Goal: Complete application form: Complete application form

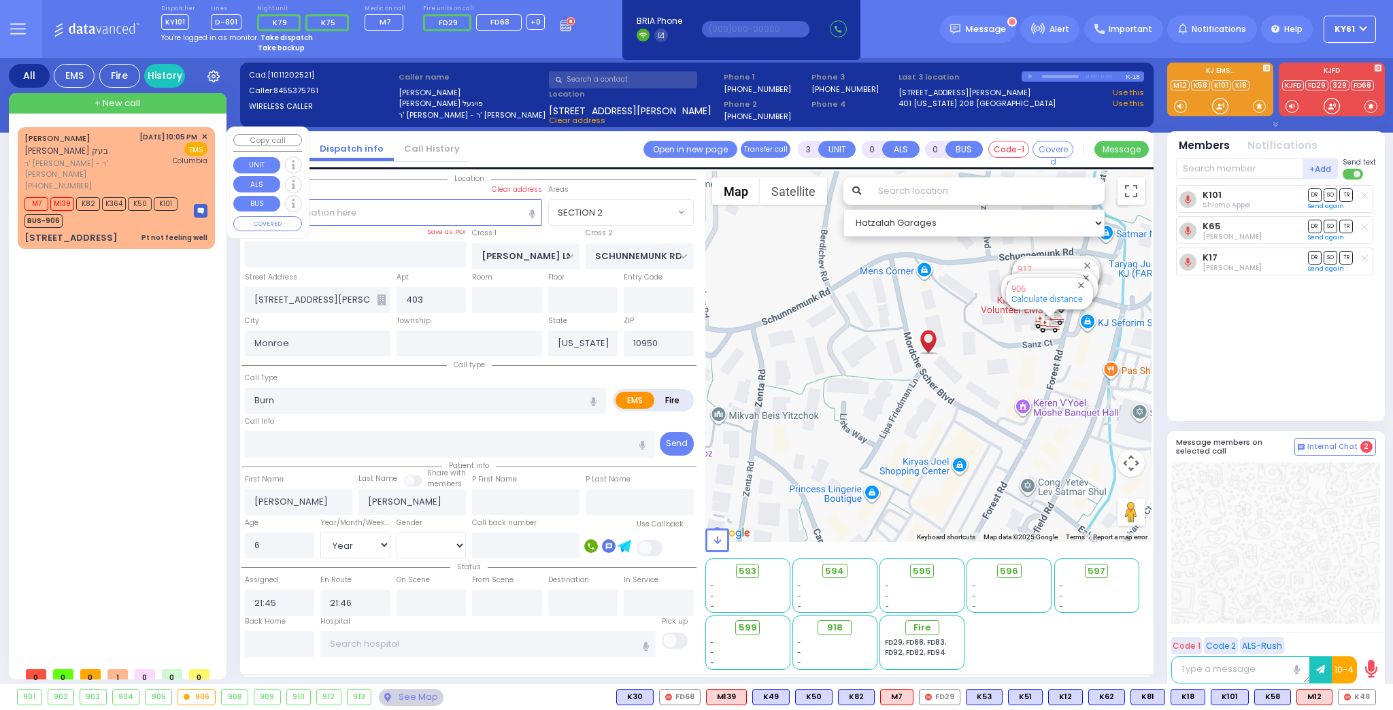
select select "SECTION 2"
select select "Year"
select select "[DEMOGRAPHIC_DATA]"
click at [139, 177] on div "[DATE] 10:05 PM ✕ EMS [GEOGRAPHIC_DATA]" at bounding box center [173, 161] width 69 height 61
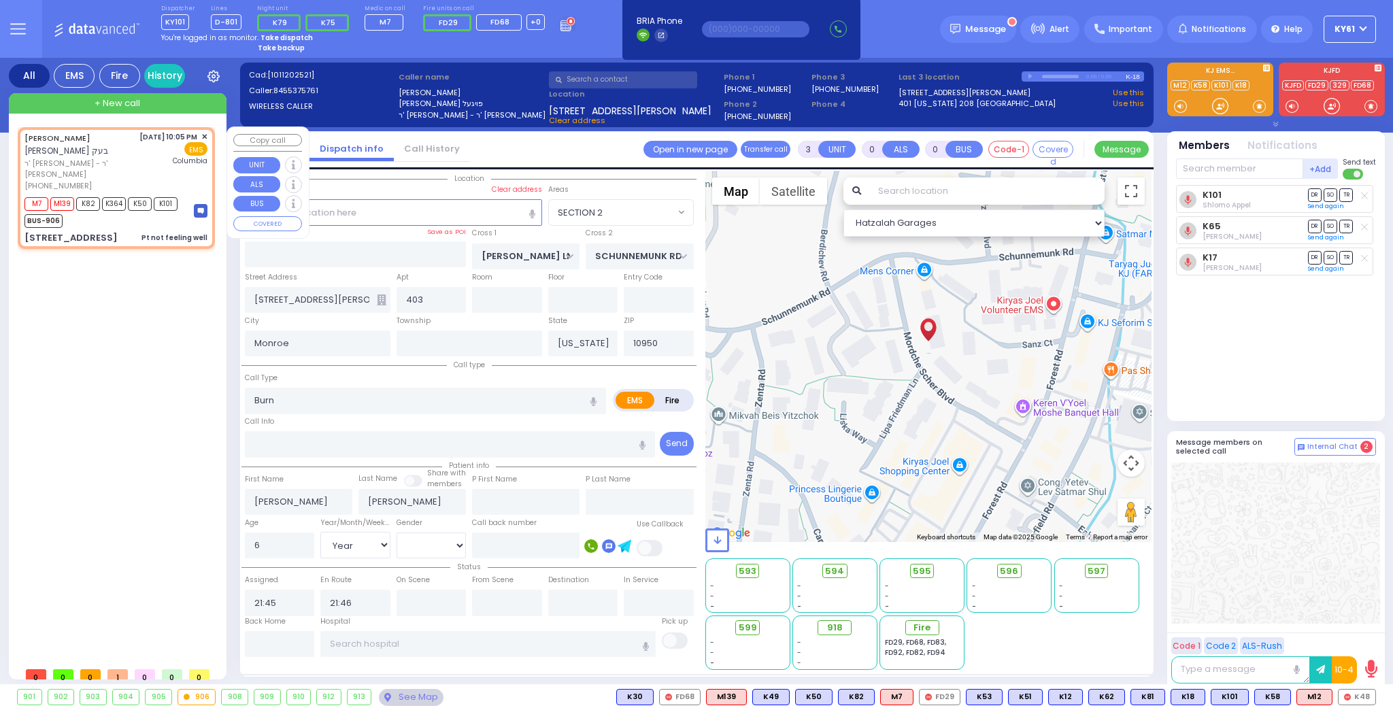
type input "6"
select select
type input "Pt not feeling well"
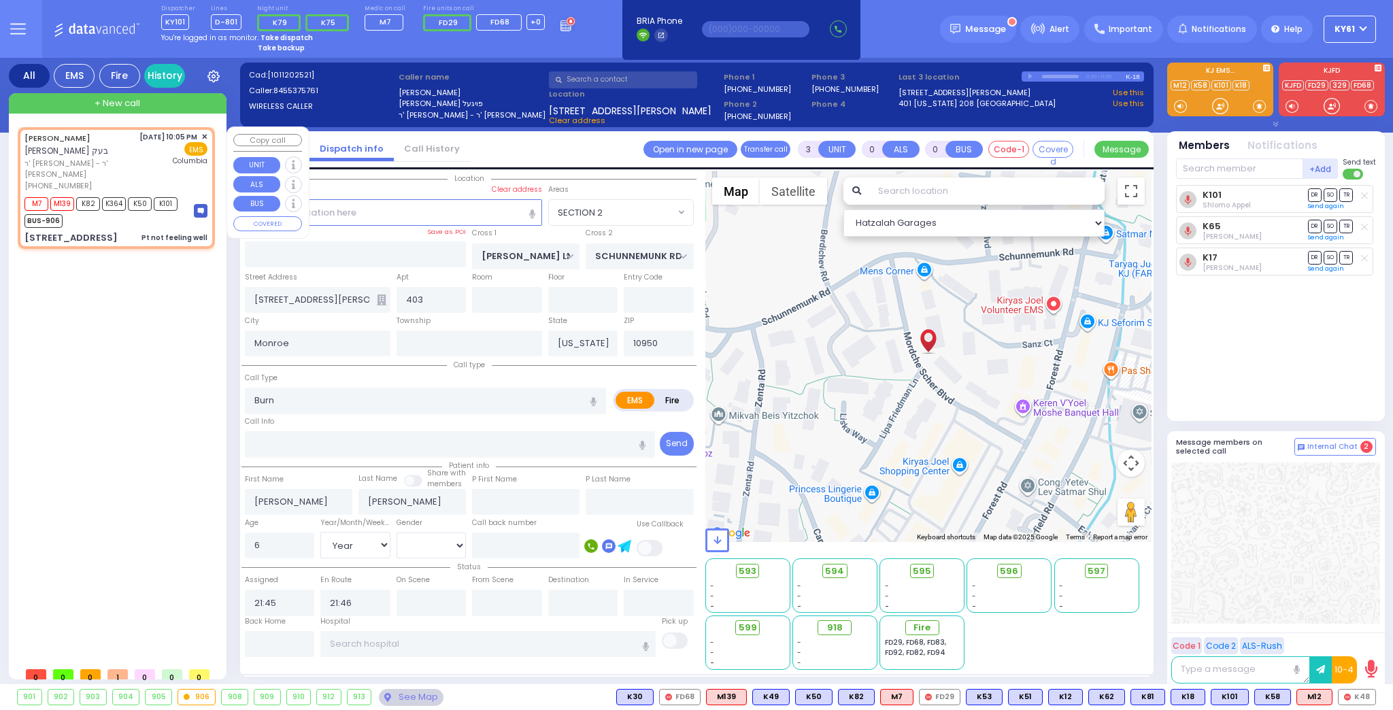
radio input "true"
type input "[PERSON_NAME]"
type input "Moshe"
type input "[PERSON_NAME]"
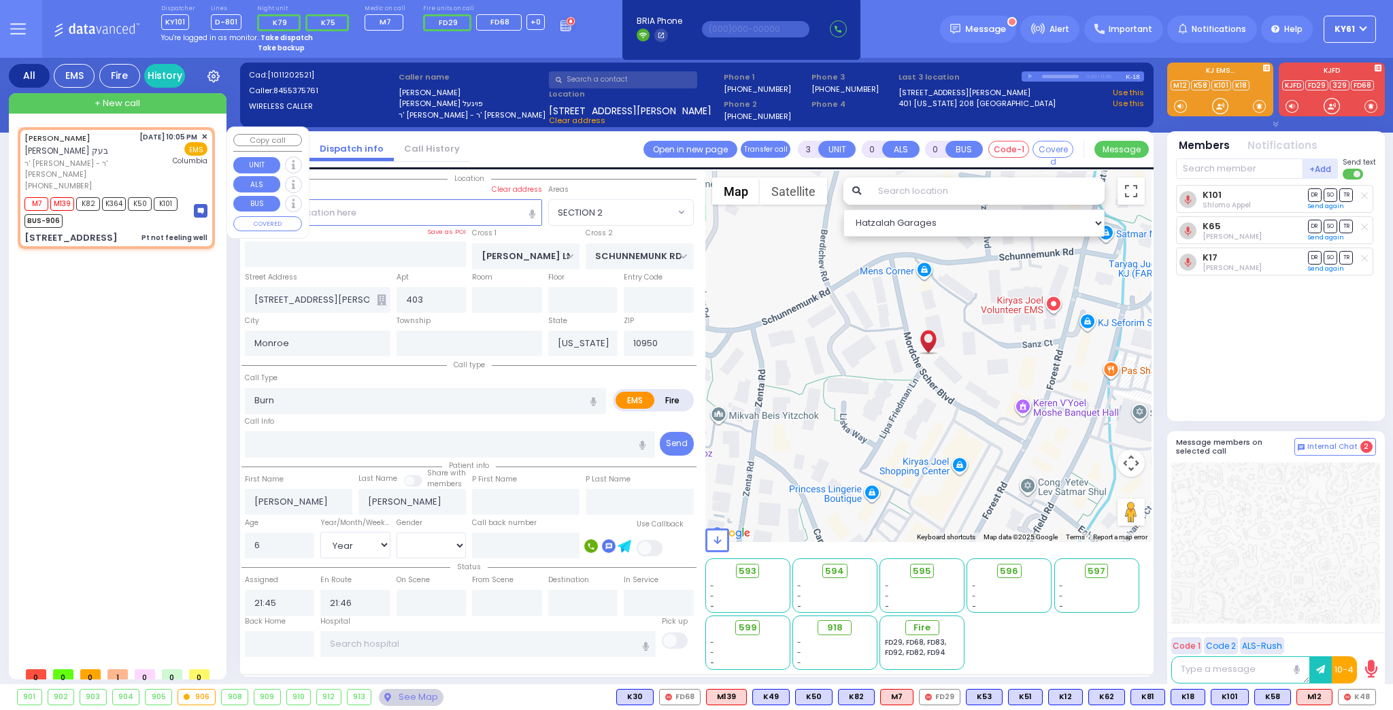
type input "43"
select select "Year"
select select "[DEMOGRAPHIC_DATA]"
type input "22:05"
type input "22:07"
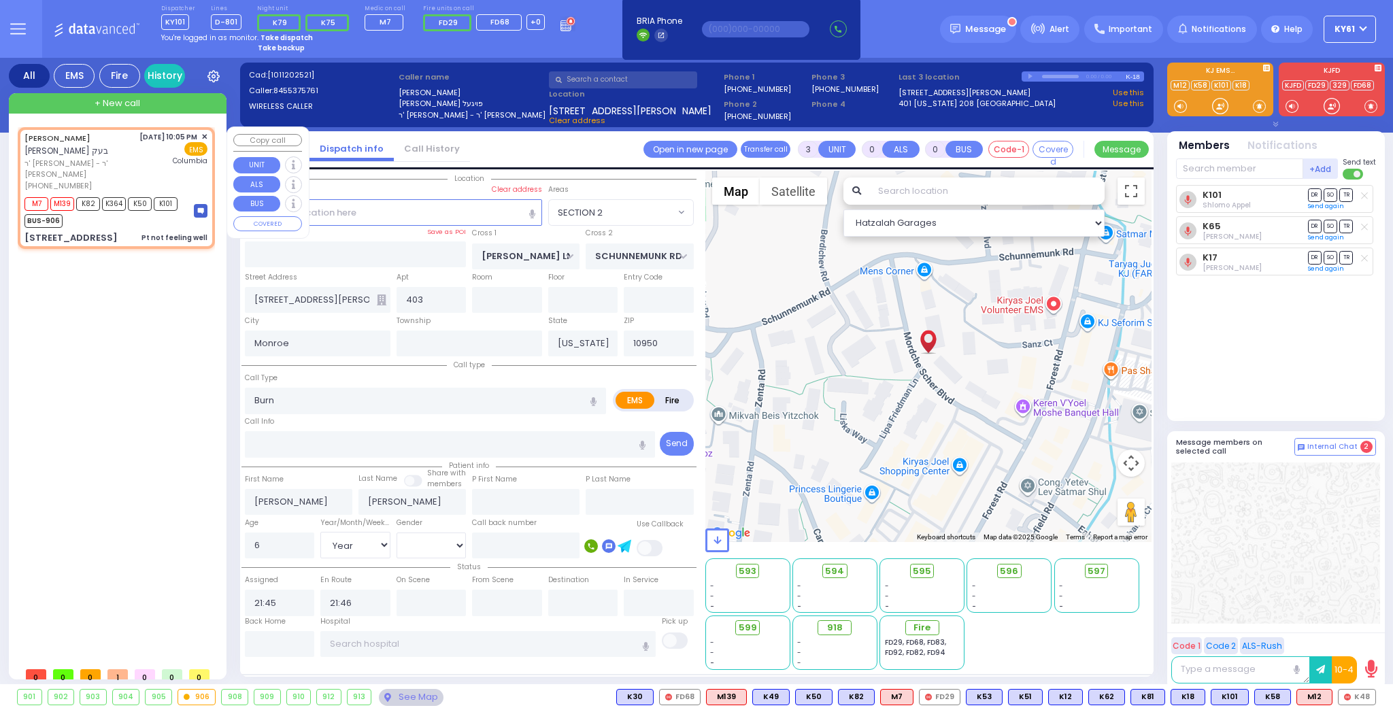
type input "[US_STATE][GEOGRAPHIC_DATA]- [GEOGRAPHIC_DATA]"
select select "Hatzalah Garages"
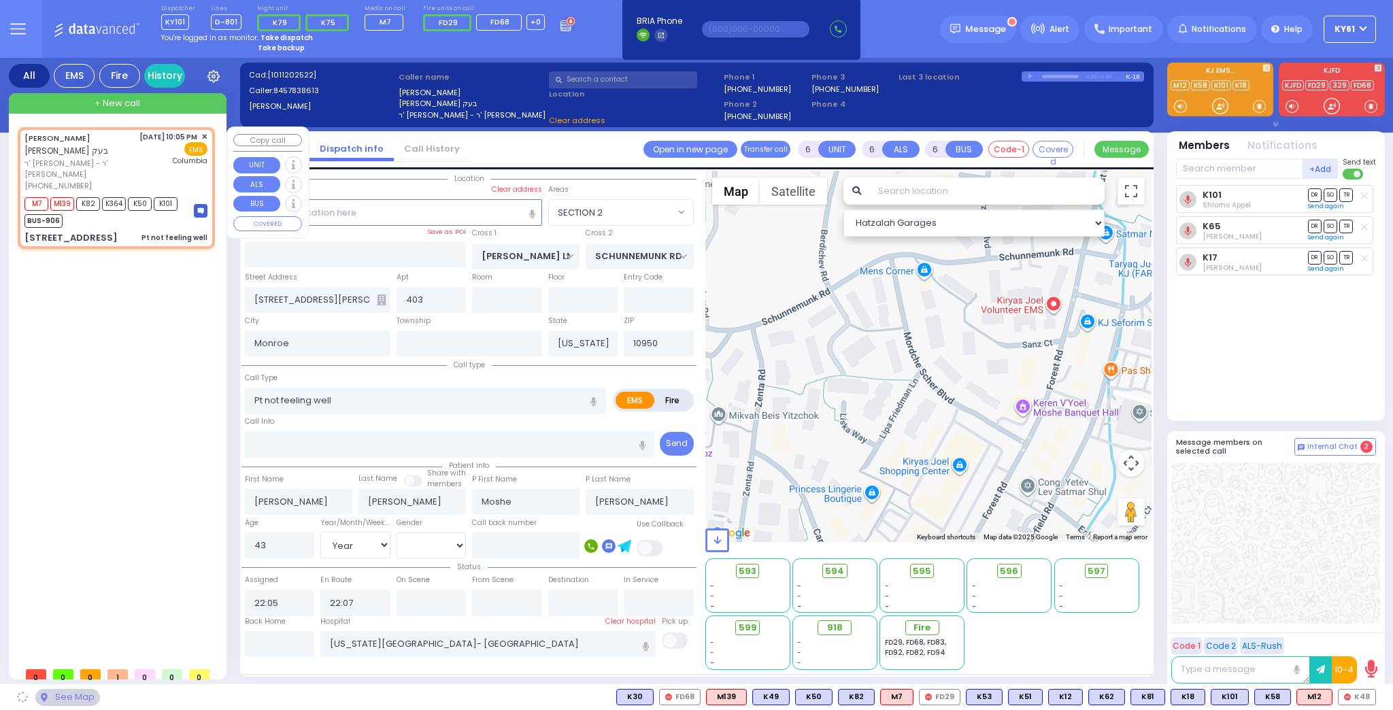
type input "GORLITZ COURT"
type input "[STREET_ADDRESS]"
type input "112"
type input "[PERSON_NAME]"
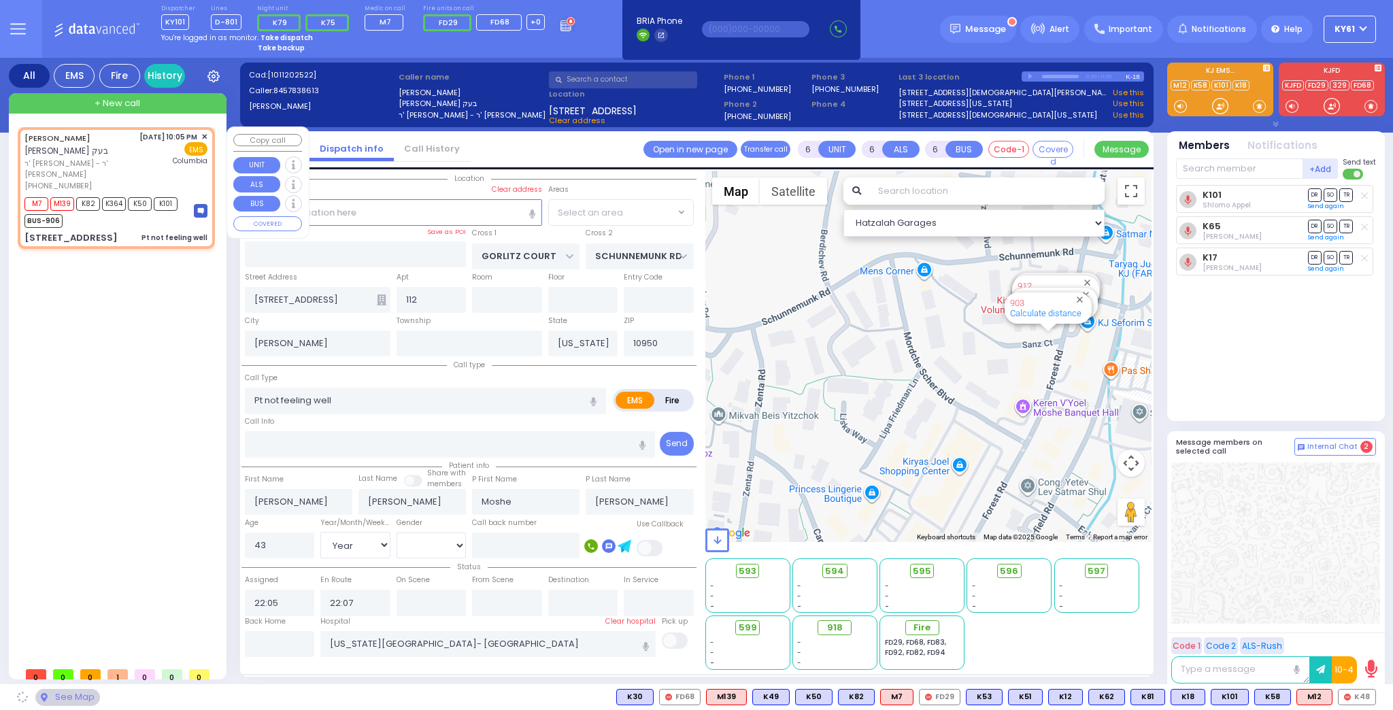
select select "PALM TREE"
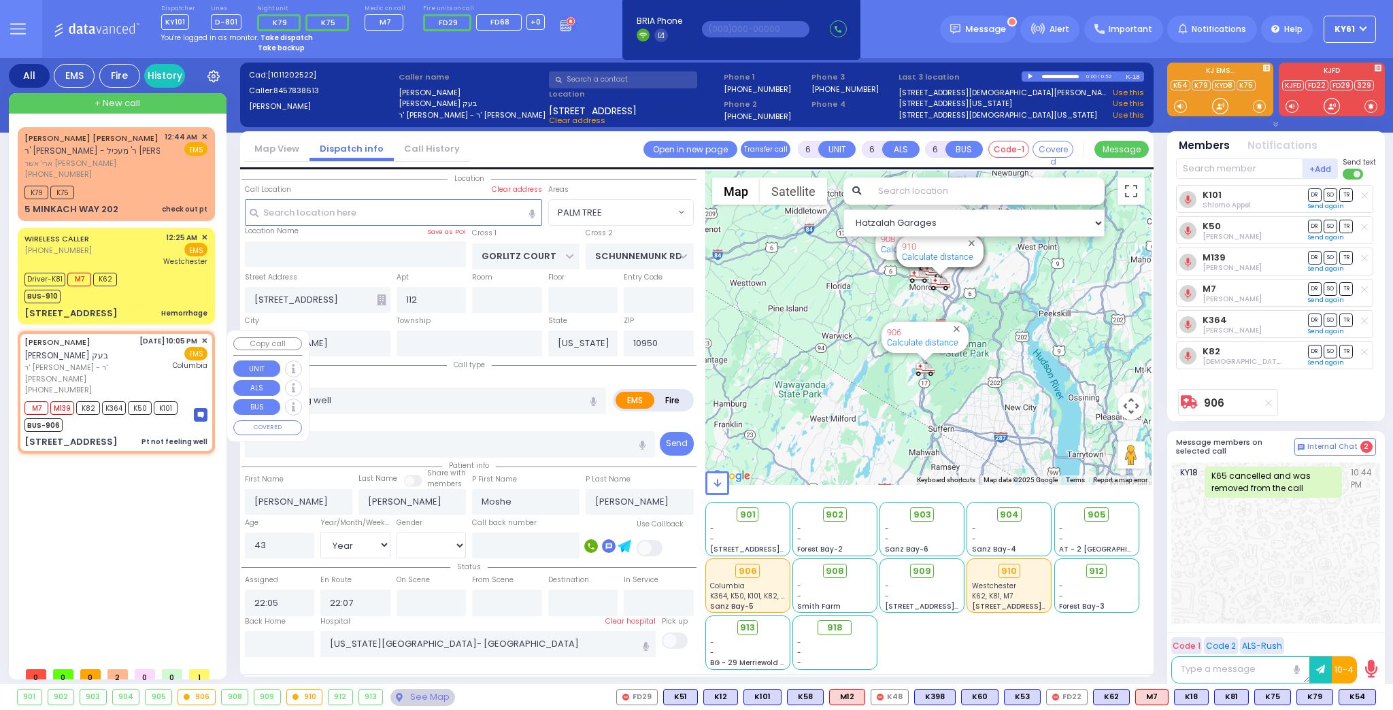
select select
radio input "true"
select select "Year"
select select "[DEMOGRAPHIC_DATA]"
select select "Hatzalah Garages"
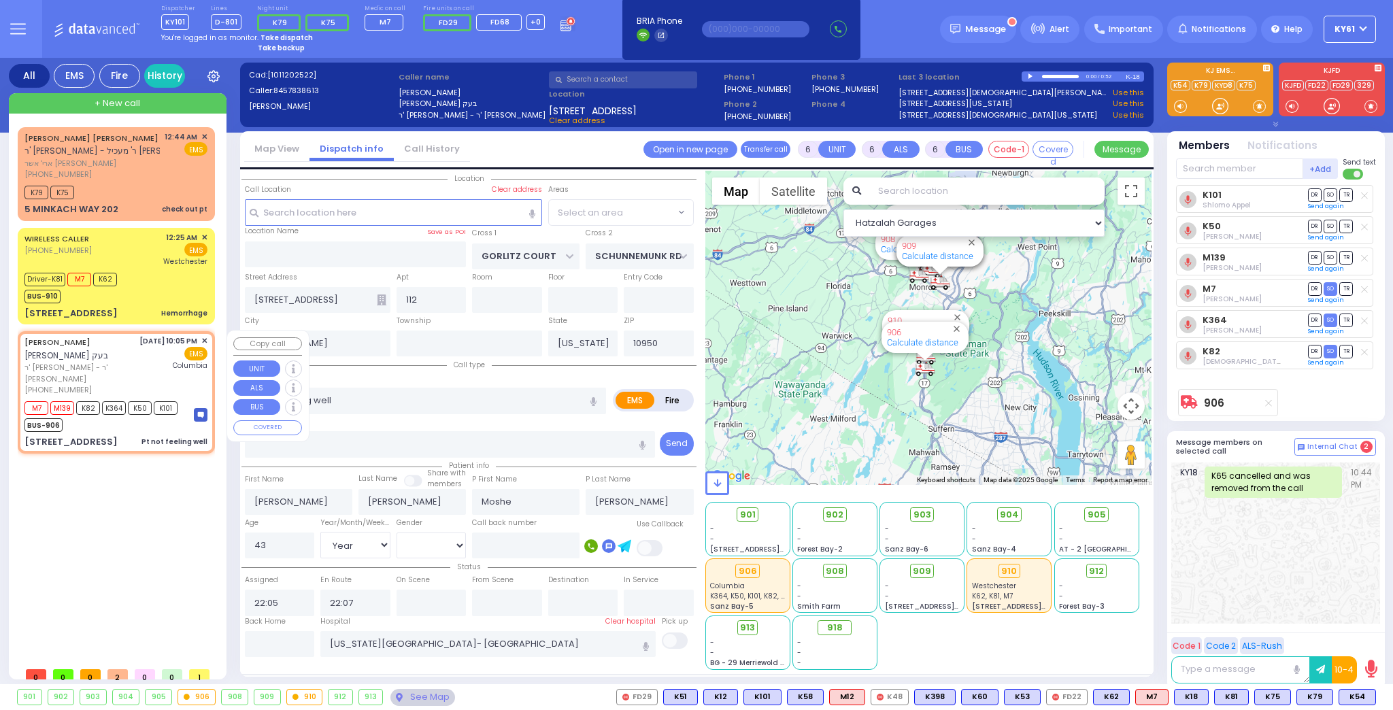
select select "PALM TREE"
select select
radio input "true"
select select "Year"
select select "[DEMOGRAPHIC_DATA]"
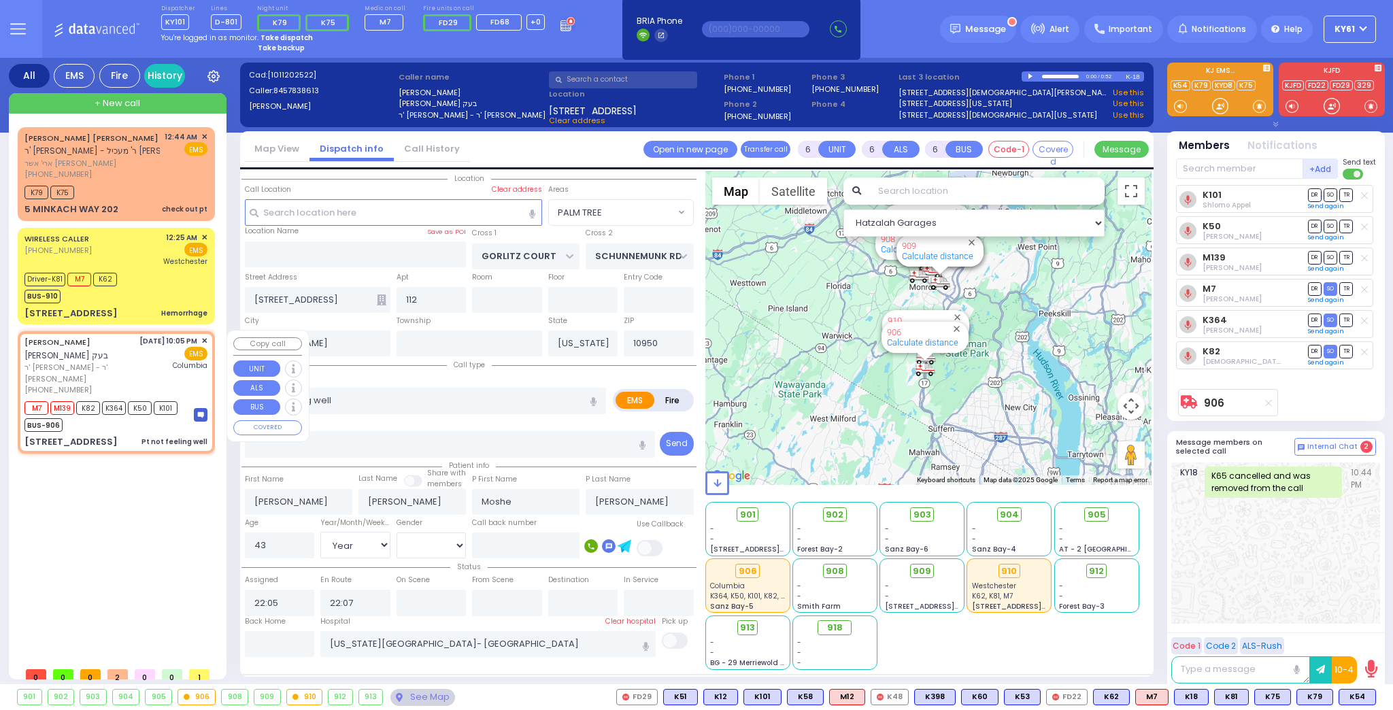
type input "00:48"
select select "Hatzalah Garages"
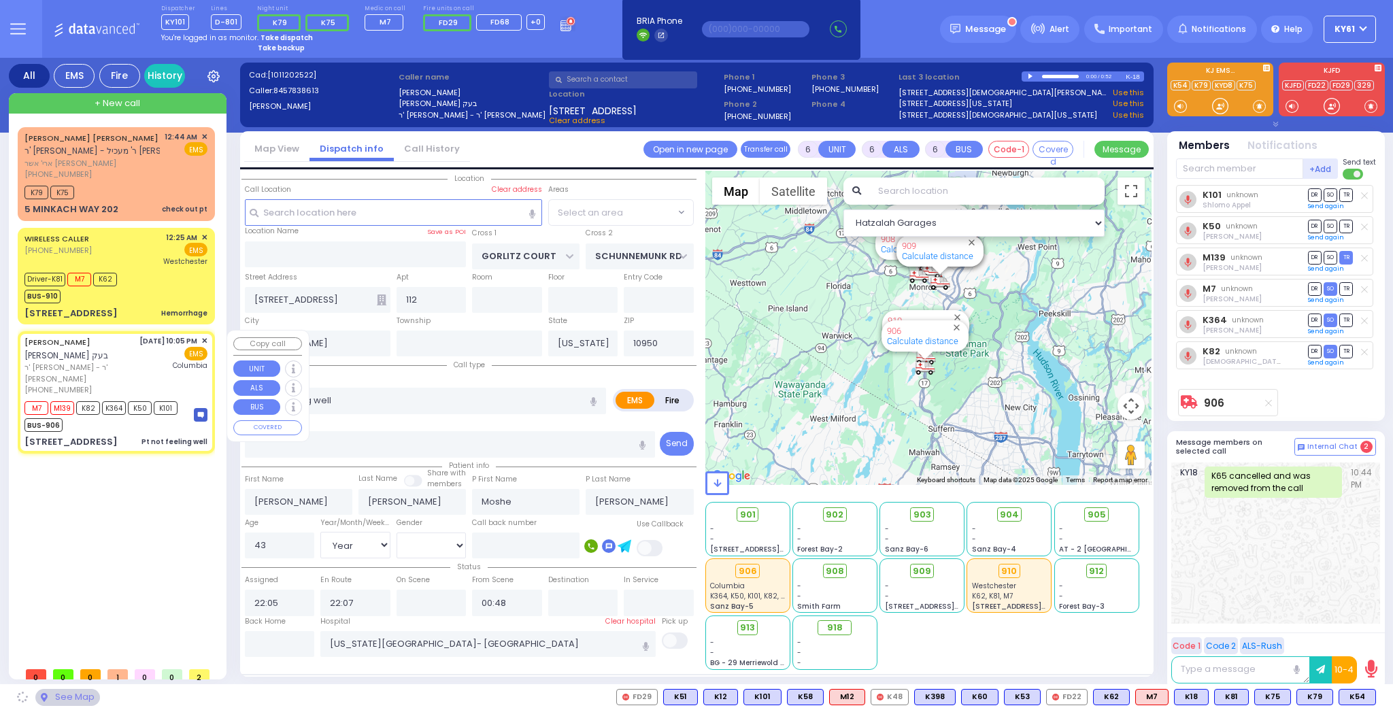
select select "PALM TREE"
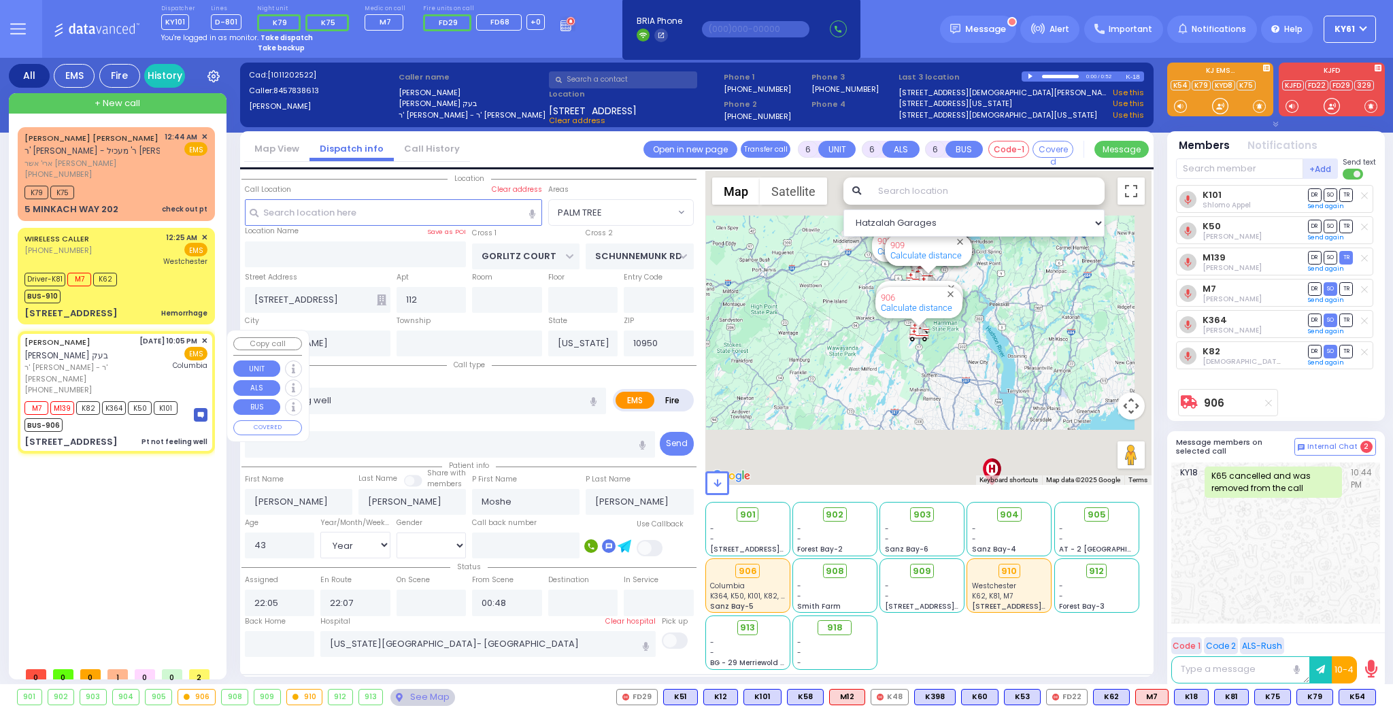
select select
radio input "true"
select select "Year"
select select "[DEMOGRAPHIC_DATA]"
select select "Hatzalah Garages"
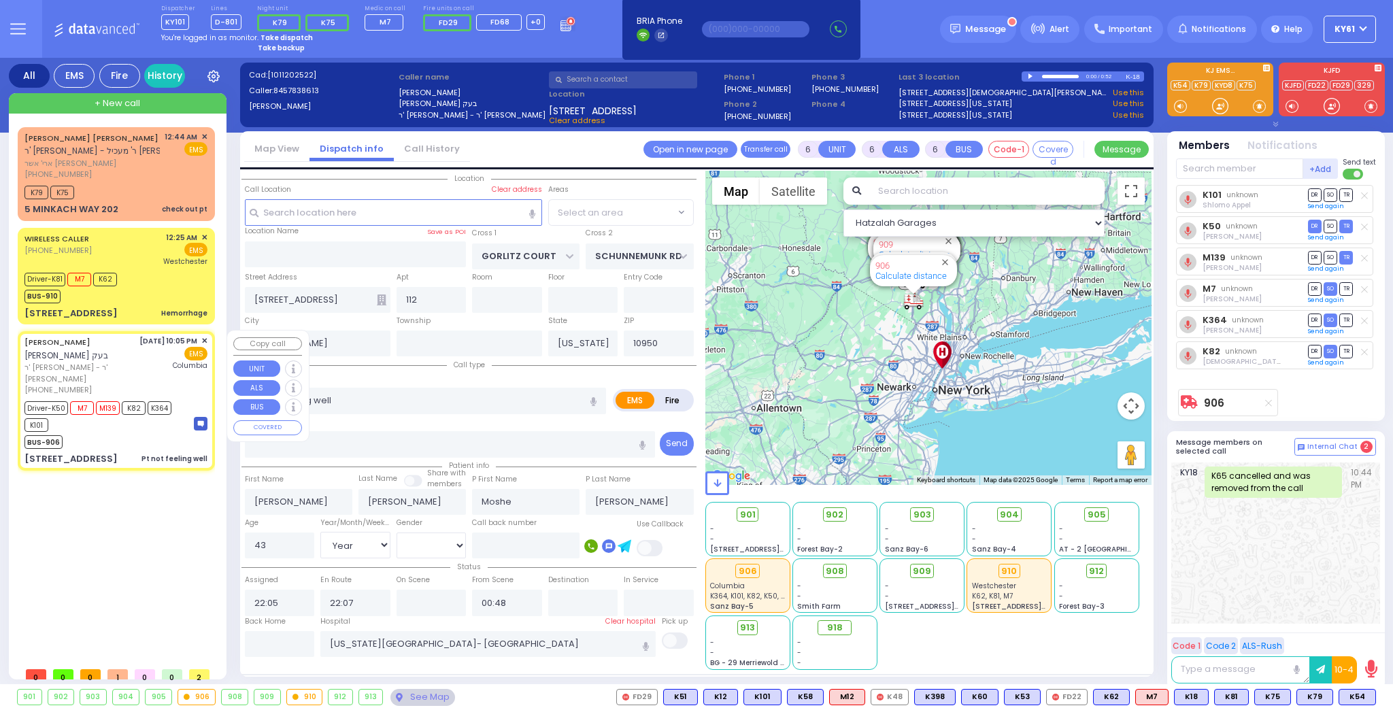
select select
radio input "true"
select select "Year"
select select "[DEMOGRAPHIC_DATA]"
select select "Hatzalah Garages"
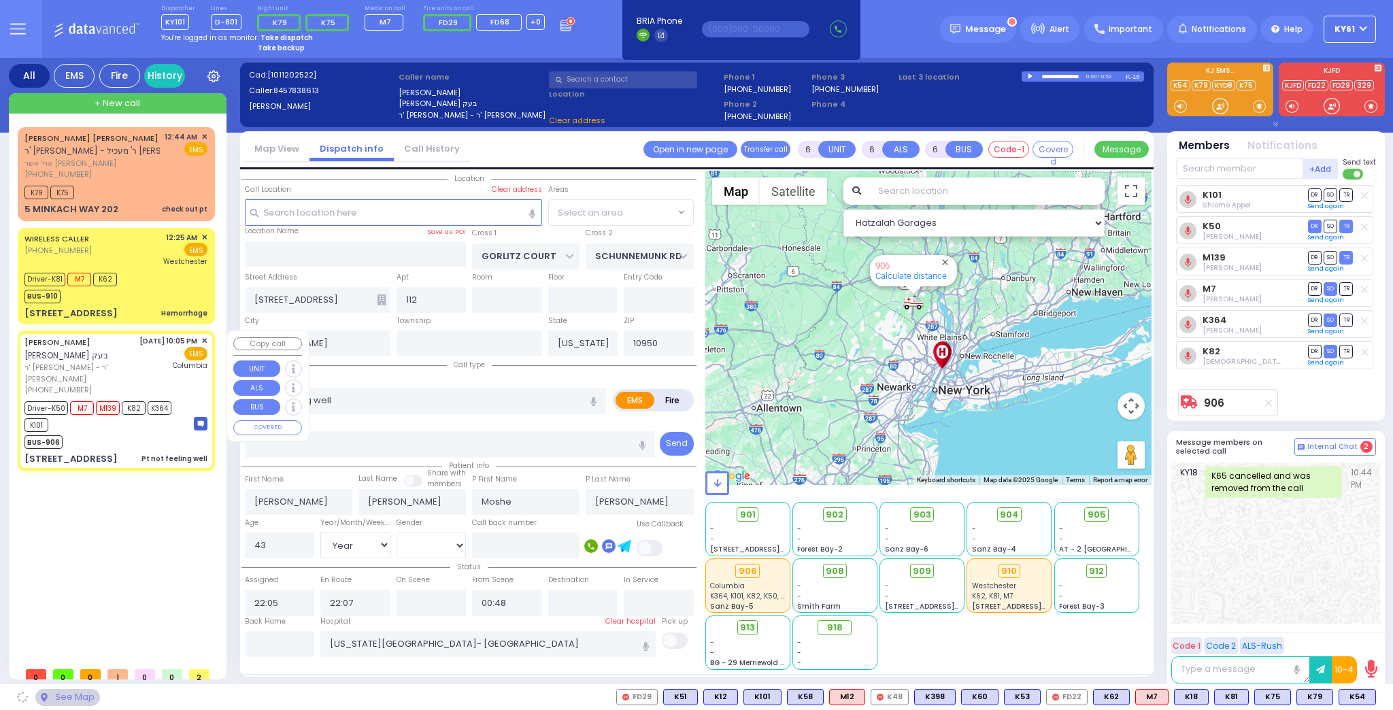
select select "PALM TREE"
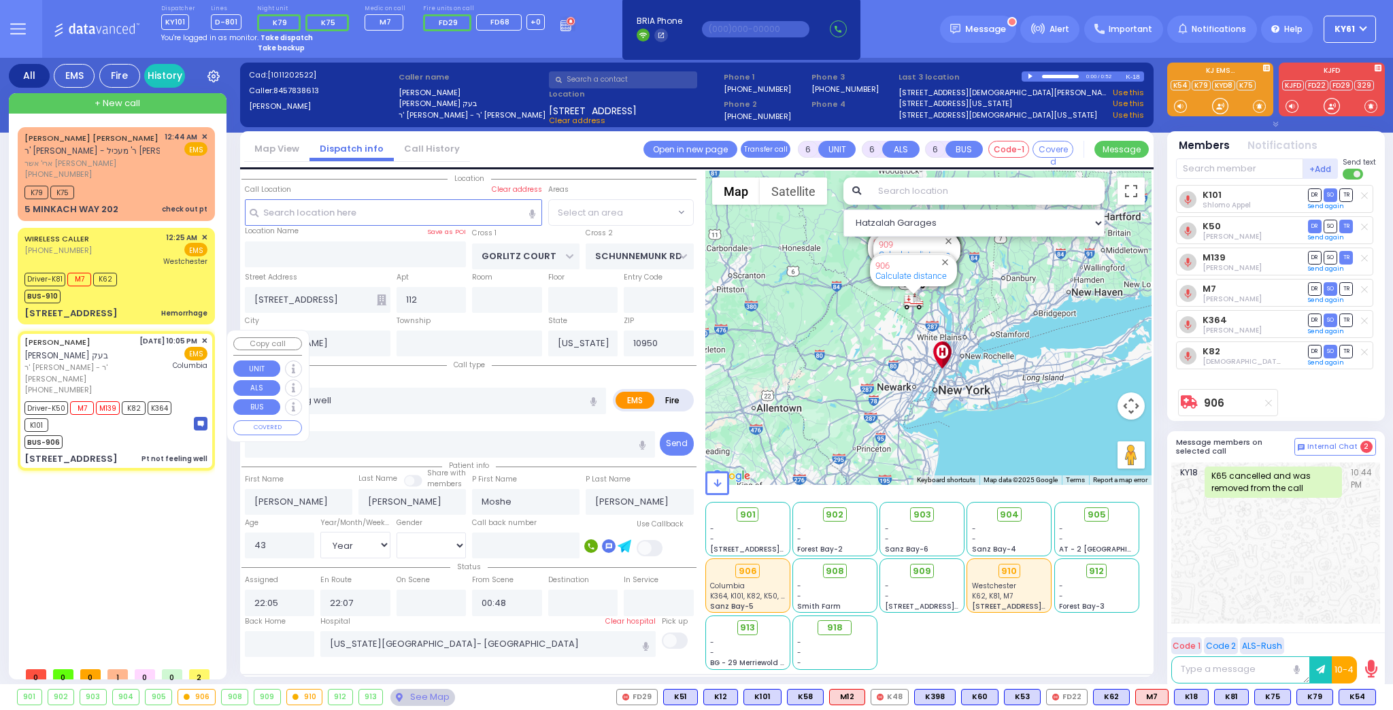
select select
radio input "true"
select select "Year"
select select "[DEMOGRAPHIC_DATA]"
select select "PALM TREE"
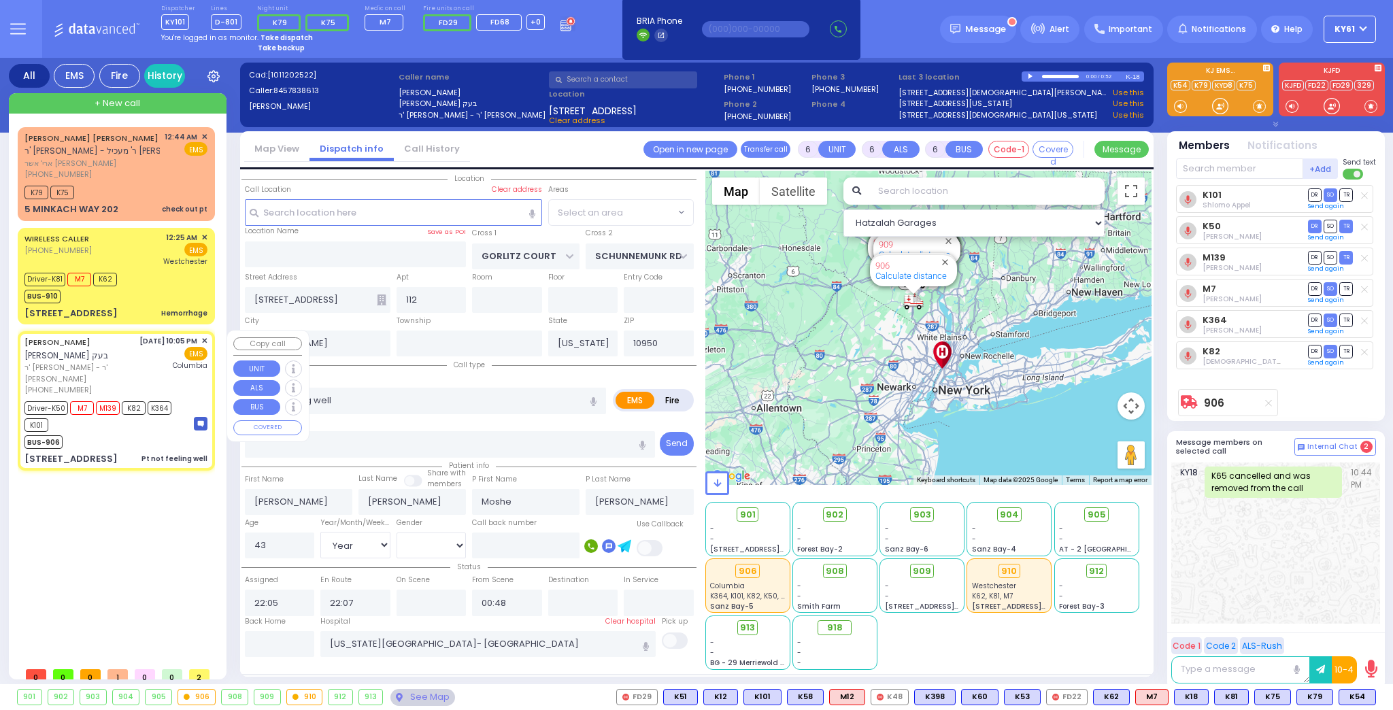
select select "Hatzalah Garages"
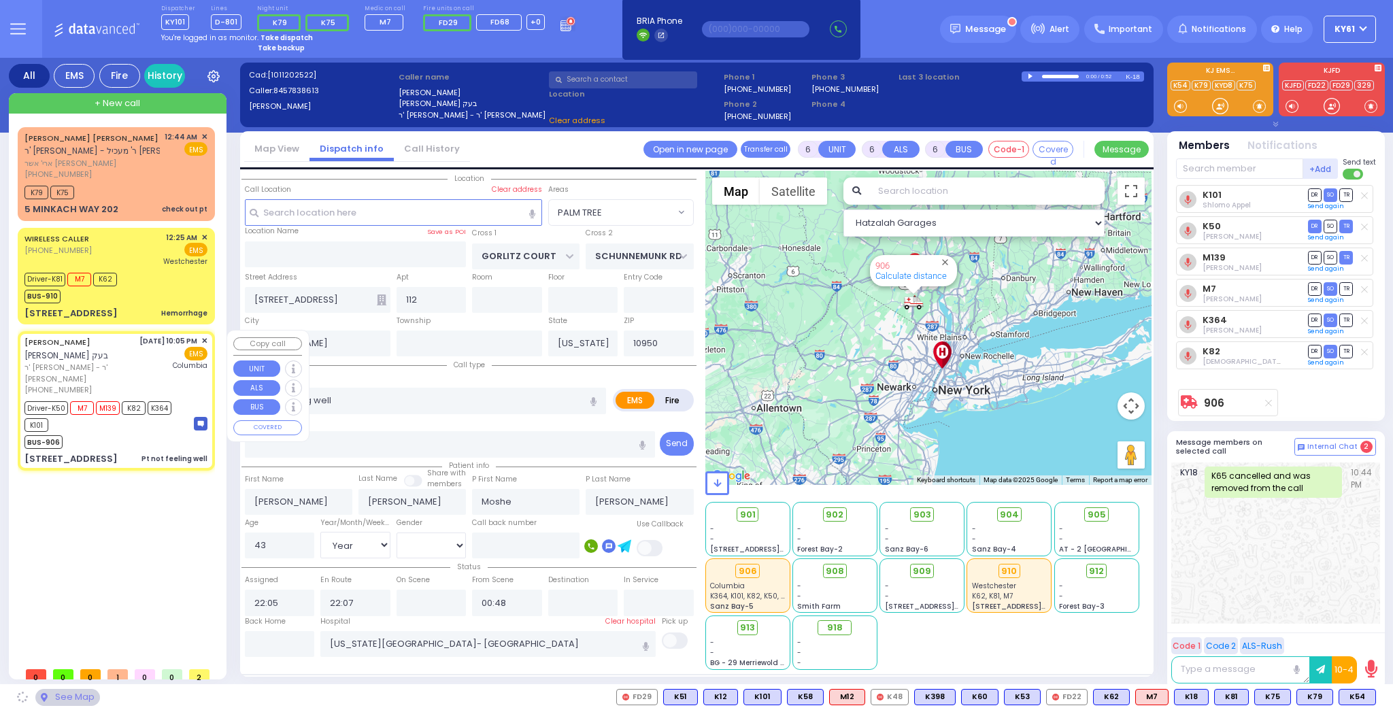
select select
radio input "true"
select select "Year"
select select "[DEMOGRAPHIC_DATA]"
select select "Hatzalah Garages"
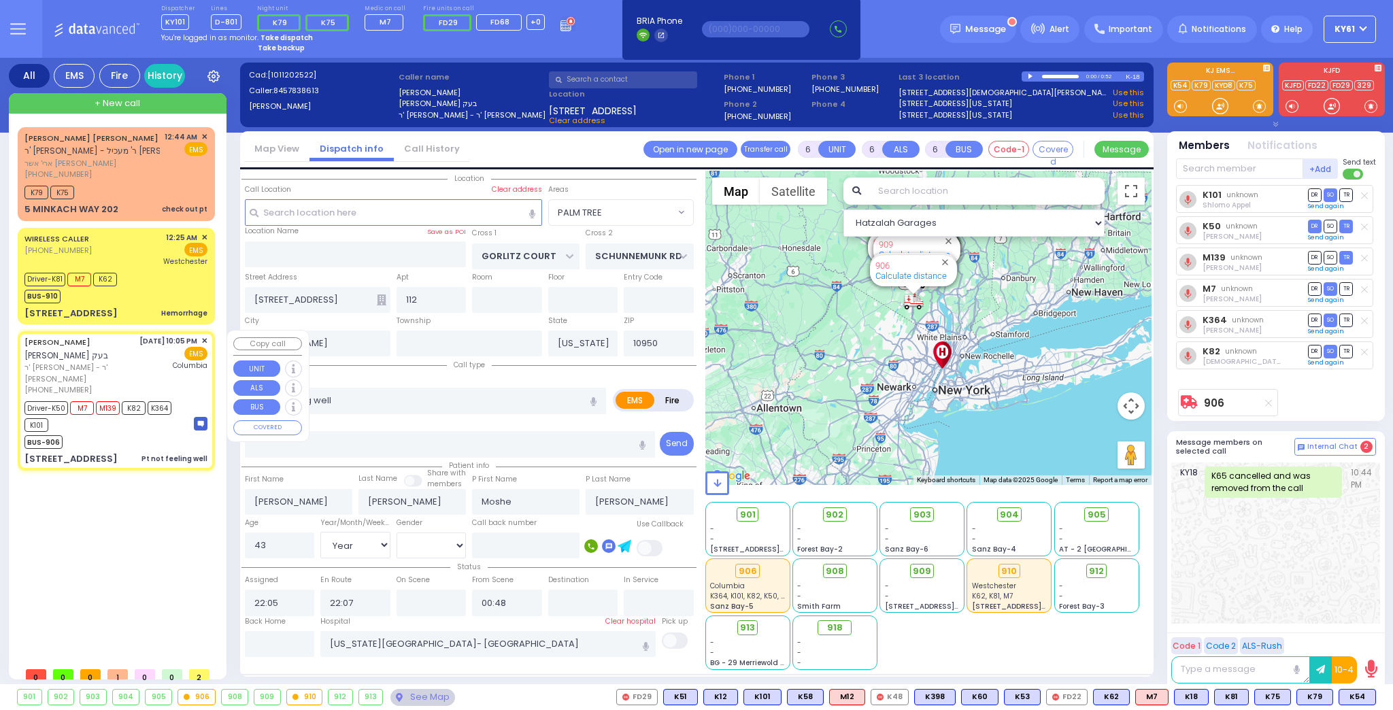
select select "PALM TREE"
select select
radio input "true"
select select "Year"
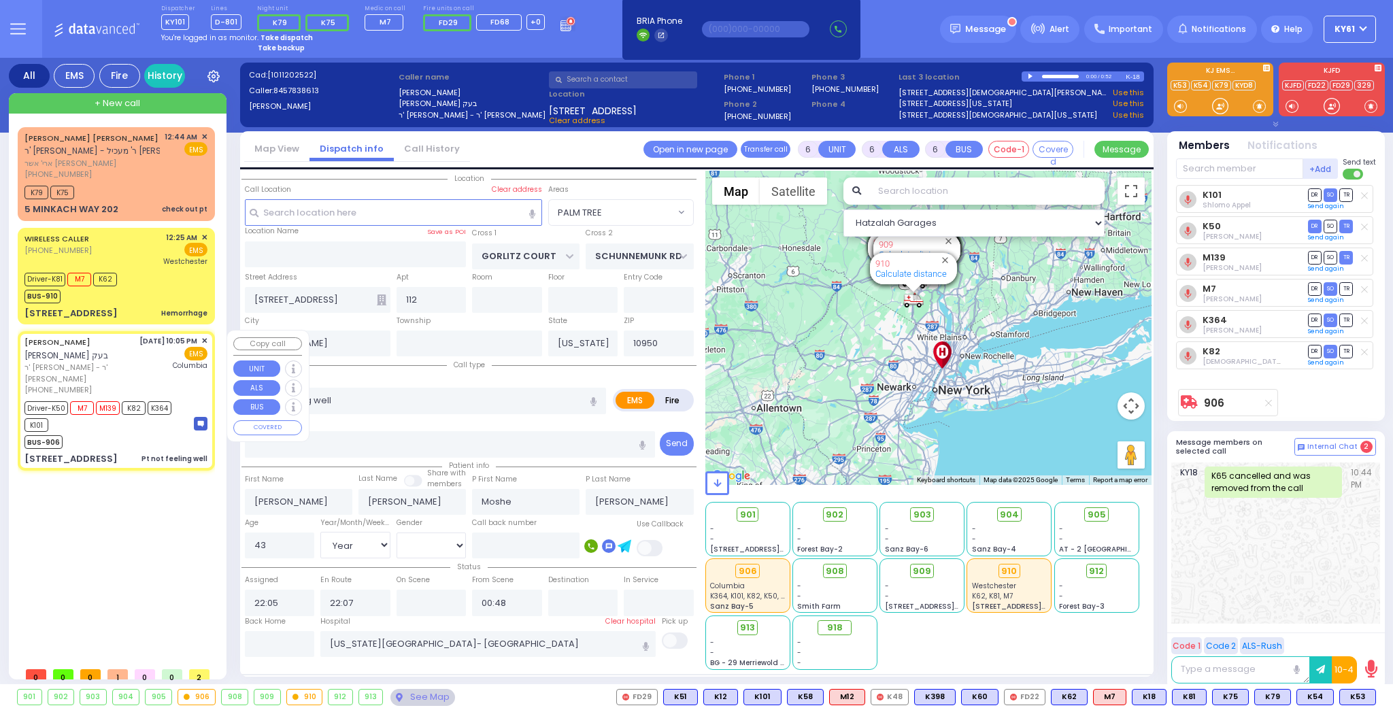
select select "[DEMOGRAPHIC_DATA]"
select select "Hatzalah Garages"
select select "PALM TREE"
